Goal: Check status

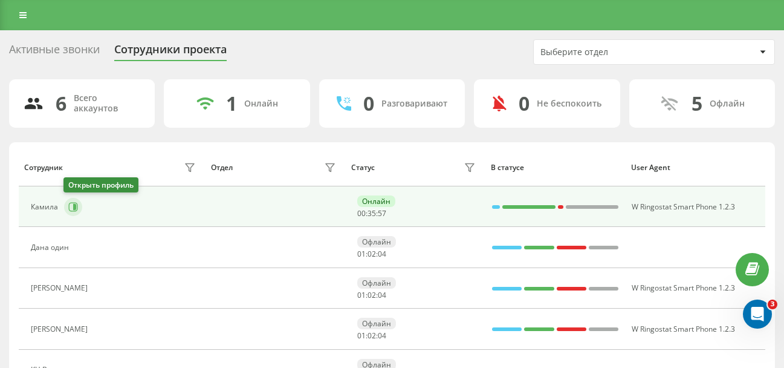
click at [69, 206] on icon at bounding box center [73, 206] width 9 height 9
click at [74, 210] on icon at bounding box center [73, 206] width 9 height 9
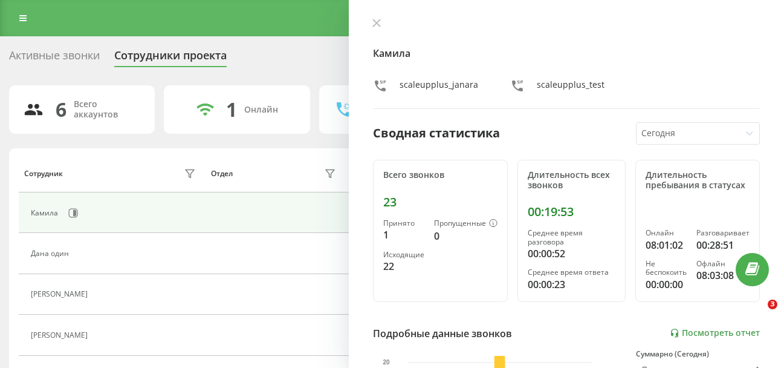
click at [378, 26] on icon at bounding box center [376, 23] width 8 height 8
